Goal: Information Seeking & Learning: Check status

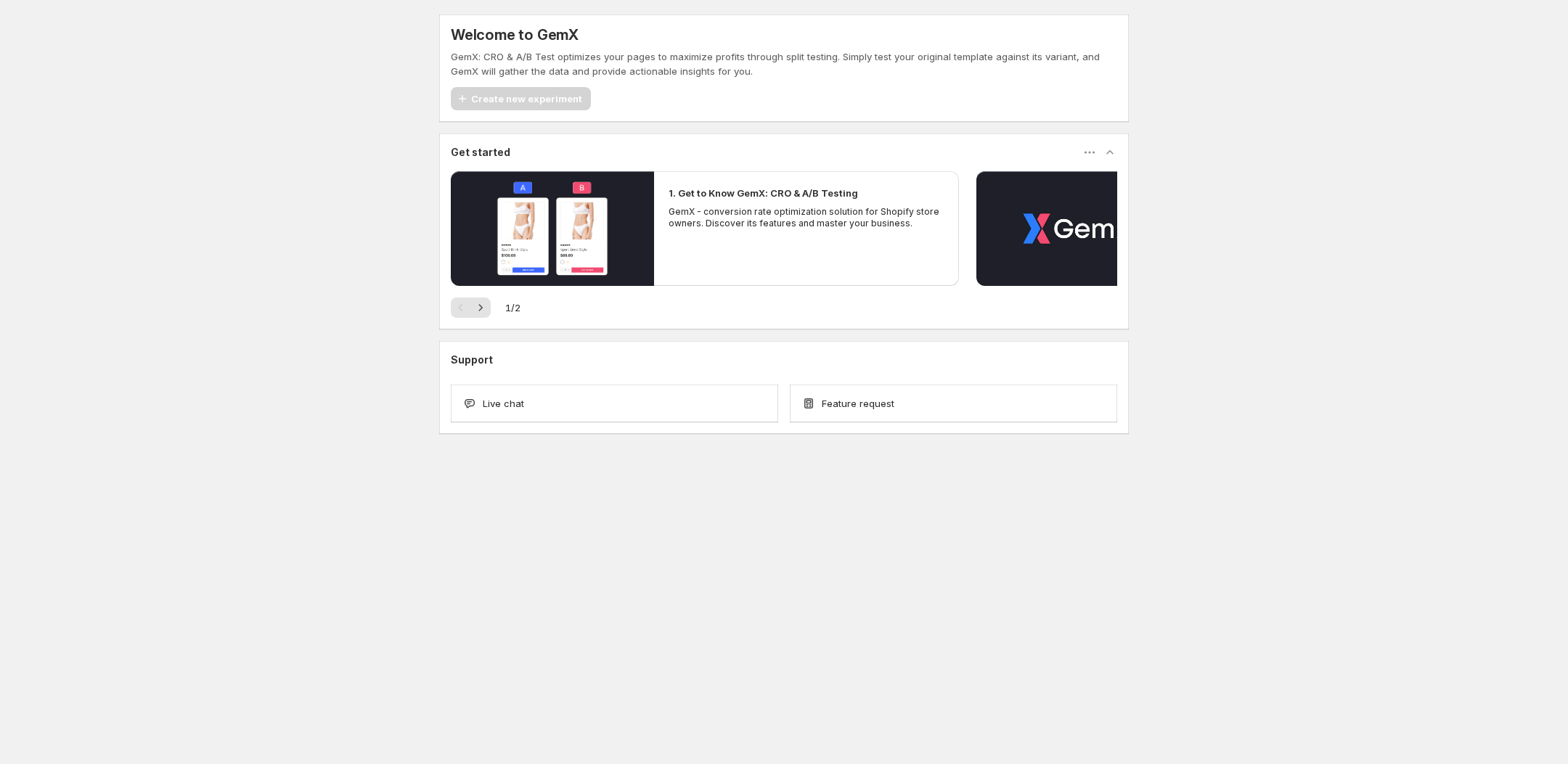
click at [353, 393] on div "Welcome to GemX GemX: CRO & A/B Test optimizes your pages to maximize profits t…" at bounding box center [784, 256] width 1568 height 512
click at [483, 303] on icon "button" at bounding box center [480, 308] width 15 height 15
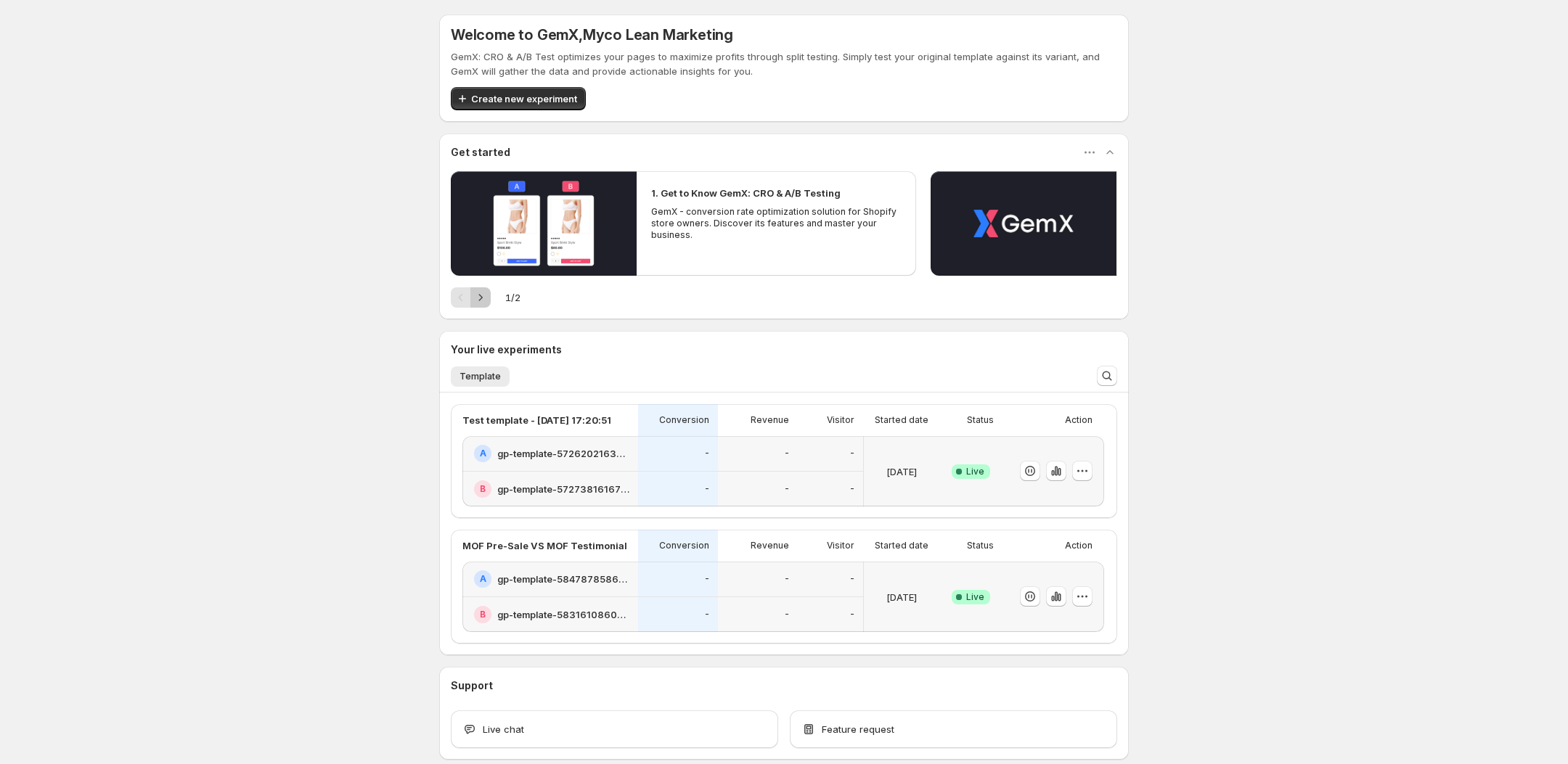
click at [476, 299] on icon "Next" at bounding box center [480, 298] width 15 height 15
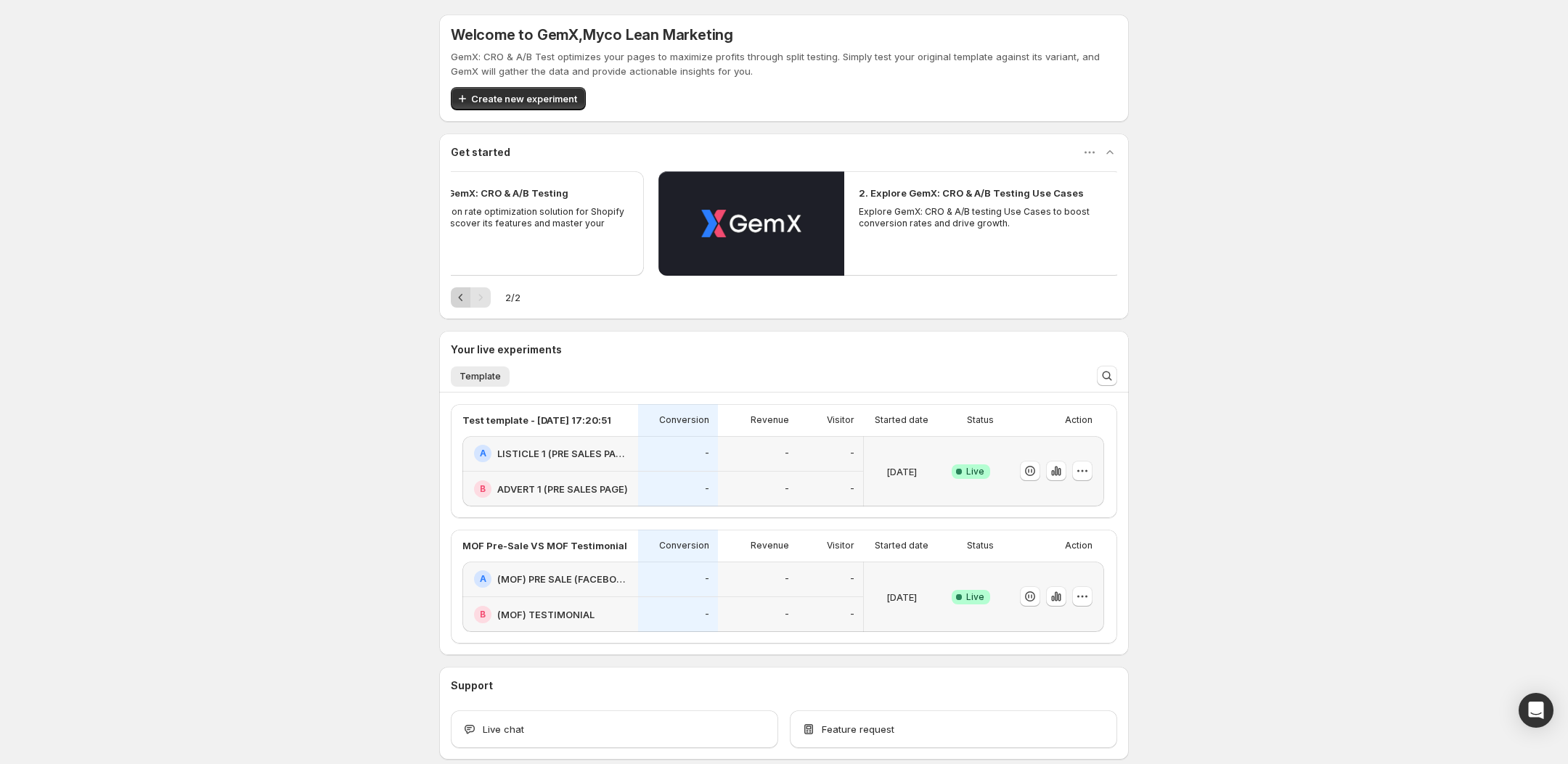
click at [460, 298] on icon "Previous" at bounding box center [461, 298] width 15 height 15
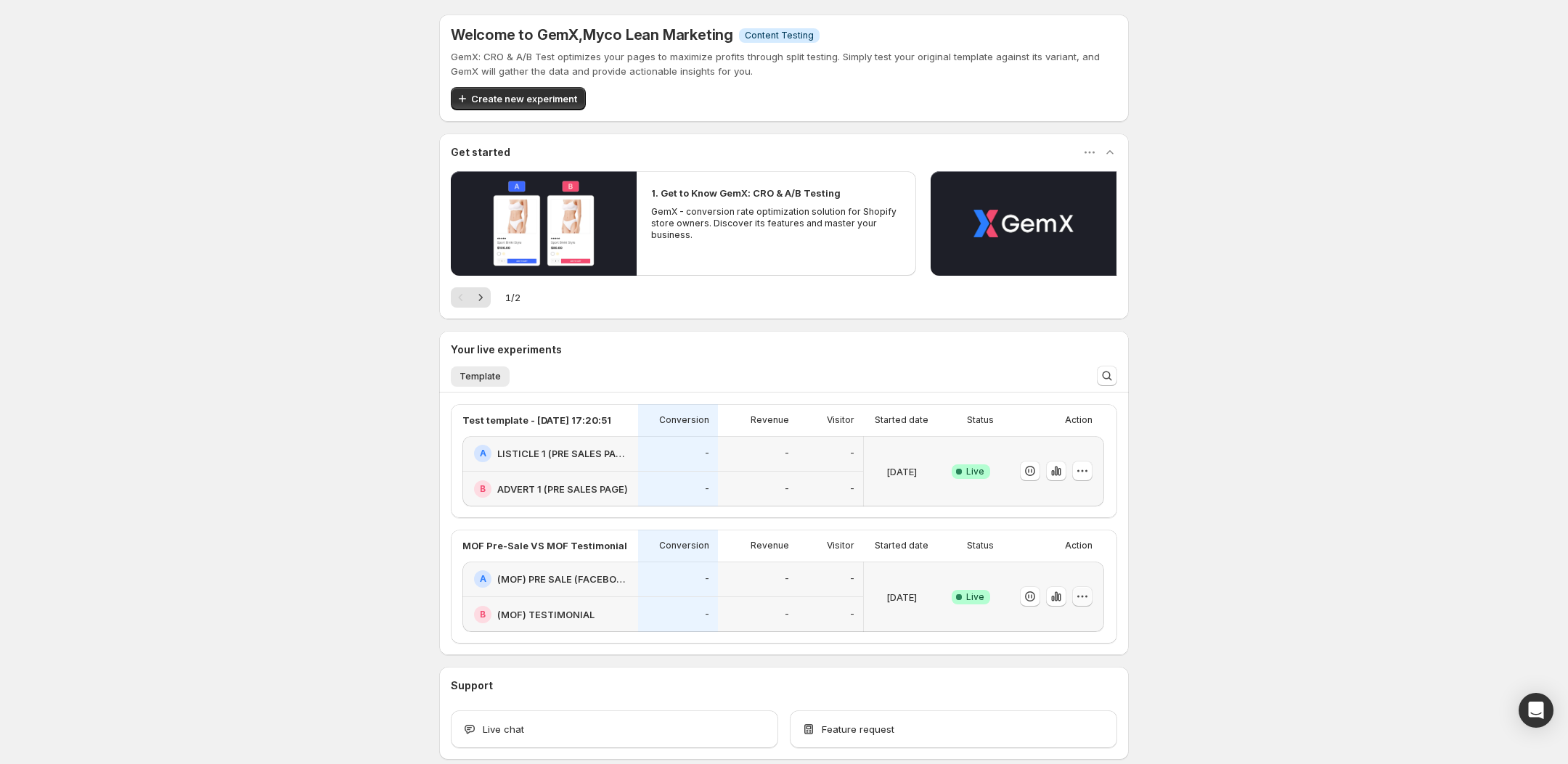
click at [1087, 601] on icon "button" at bounding box center [1083, 596] width 15 height 15
click at [889, 576] on div "[DATE]" at bounding box center [902, 597] width 64 height 53
click at [972, 598] on span "Live" at bounding box center [975, 597] width 18 height 12
drag, startPoint x: 460, startPoint y: 571, endPoint x: 496, endPoint y: 572, distance: 36.0
click at [460, 571] on div "MOF Pre-Sale VS MOF Testimonial Conversion Revenue Visitor Started date Status …" at bounding box center [783, 586] width 665 height 114
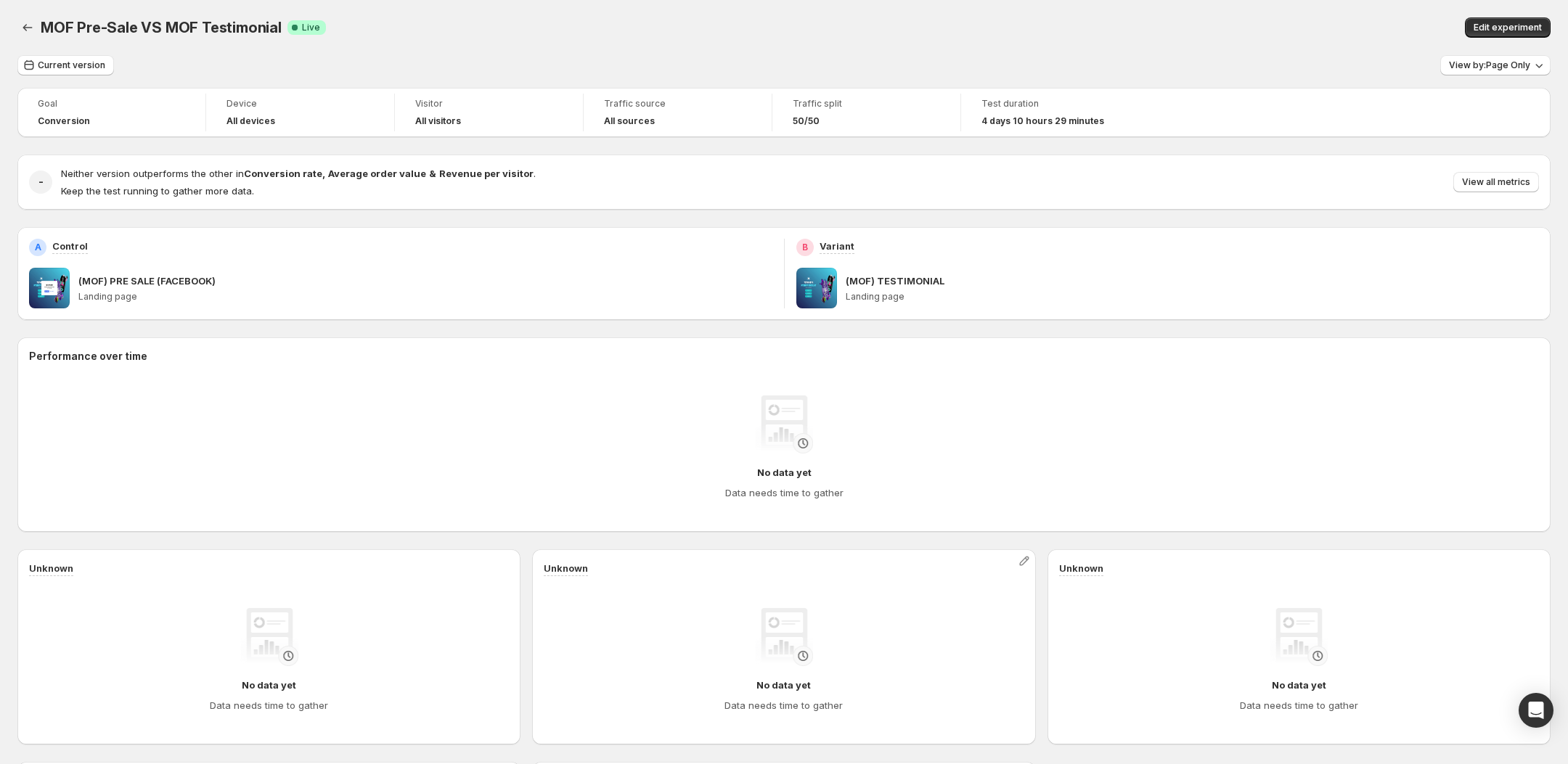
click at [537, 573] on div "Unknown No data yet Data needs time to gather" at bounding box center [783, 646] width 503 height 195
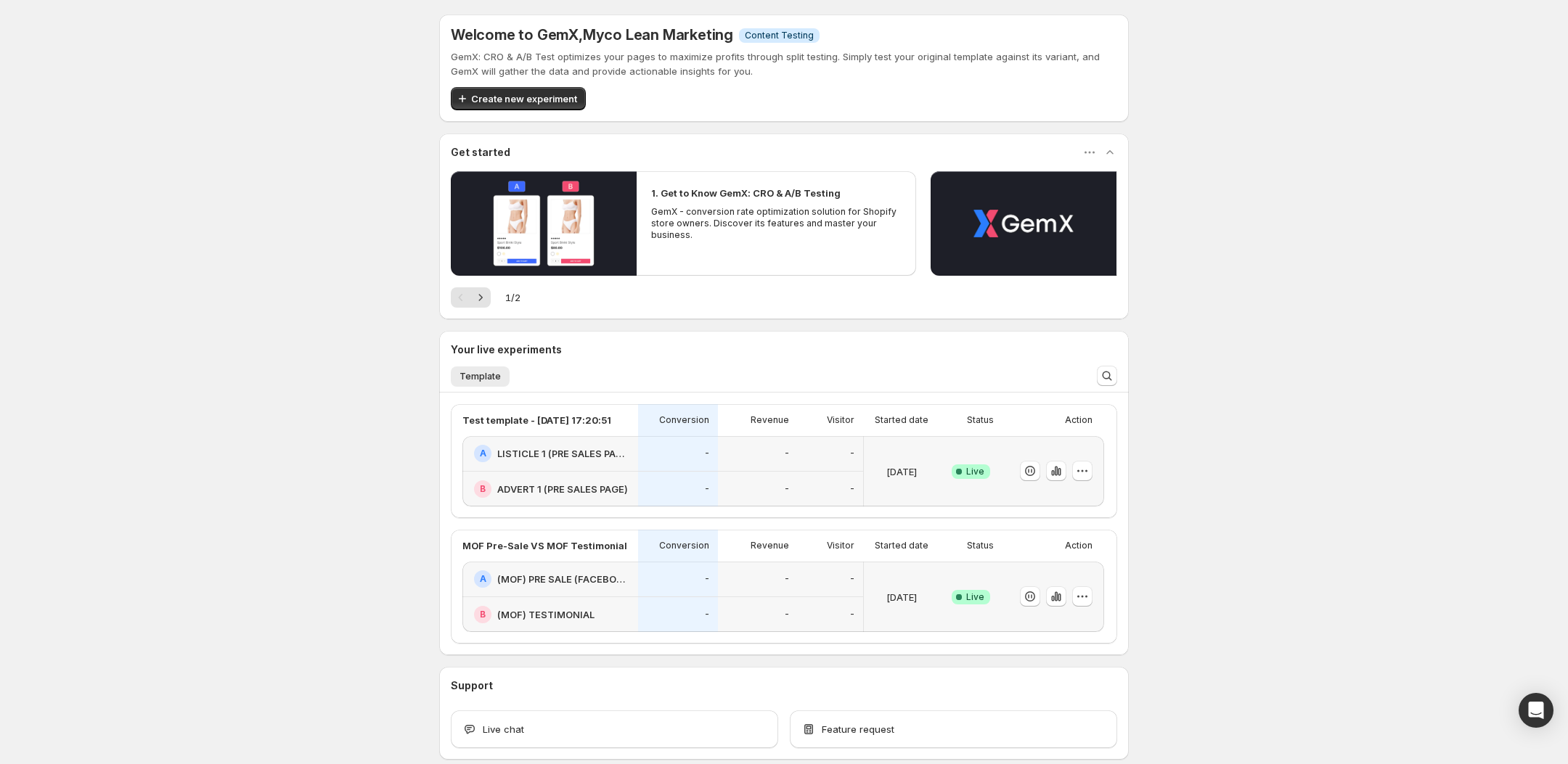
click at [969, 470] on span "Live" at bounding box center [975, 471] width 18 height 12
click at [287, 423] on div "Welcome to GemX , Myco Lean Marketing Info Content Testing GemX: CRO & A/B Test…" at bounding box center [784, 419] width 1568 height 838
click at [287, 422] on div "Welcome to GemX , Myco Lean Marketing Info Content Testing GemX: CRO & A/B Test…" at bounding box center [784, 419] width 1568 height 838
click at [361, 331] on div "Welcome to GemX , Myco Lean Marketing Info Content Testing GemX: CRO & A/B Test…" at bounding box center [784, 419] width 1568 height 838
click at [275, 169] on div "Welcome to GemX , Myco Lean Marketing Info Content Testing GemX: CRO & A/B Test…" at bounding box center [784, 419] width 1568 height 838
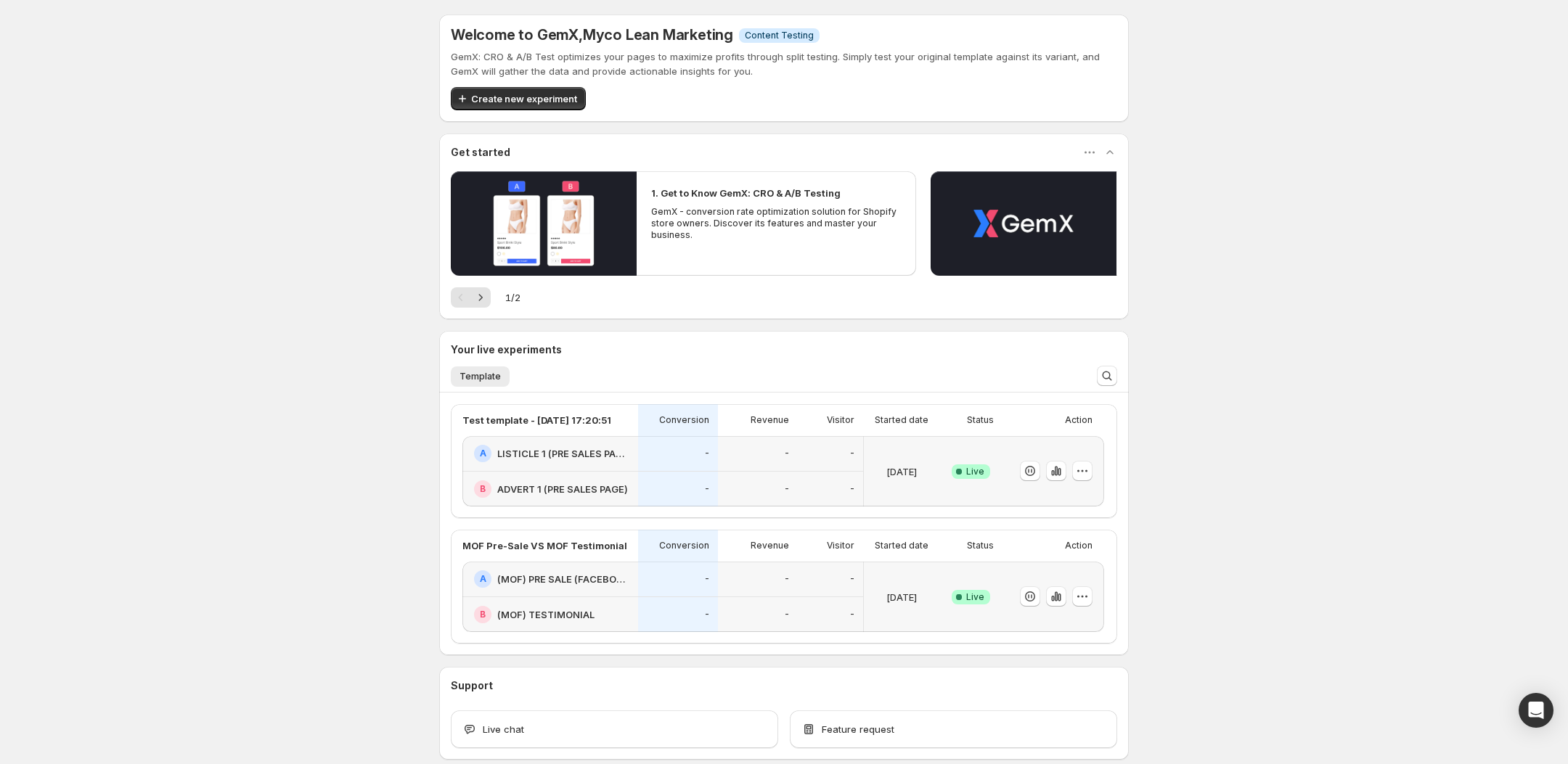
drag, startPoint x: 378, startPoint y: 320, endPoint x: 184, endPoint y: 43, distance: 338.2
click at [378, 320] on div "Welcome to GemX , Myco Lean Marketing Info Content Testing GemX: CRO & A/B Test…" at bounding box center [784, 419] width 1568 height 838
